Goal: Task Accomplishment & Management: Complete application form

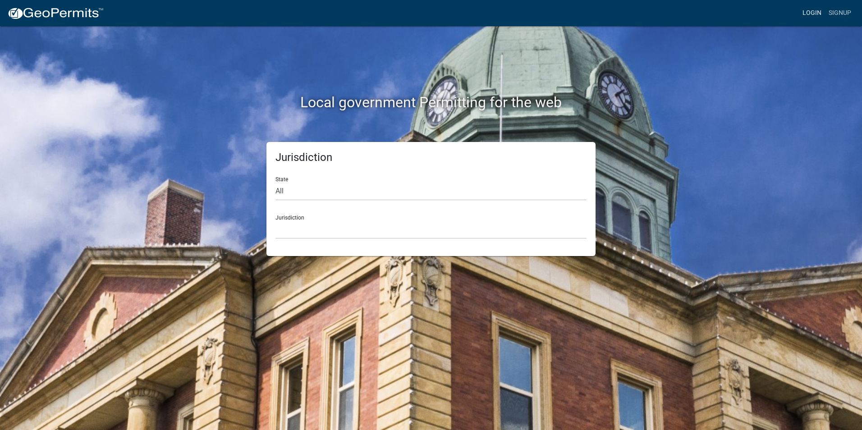
click at [816, 11] on link "Login" at bounding box center [812, 13] width 26 height 17
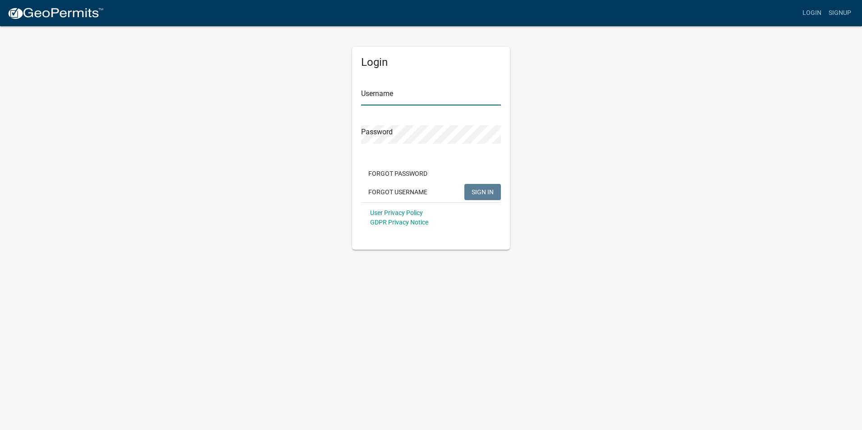
click at [411, 95] on input "Username" at bounding box center [431, 96] width 140 height 18
type input "wmacheledt"
click at [487, 187] on button "SIGN IN" at bounding box center [482, 192] width 37 height 16
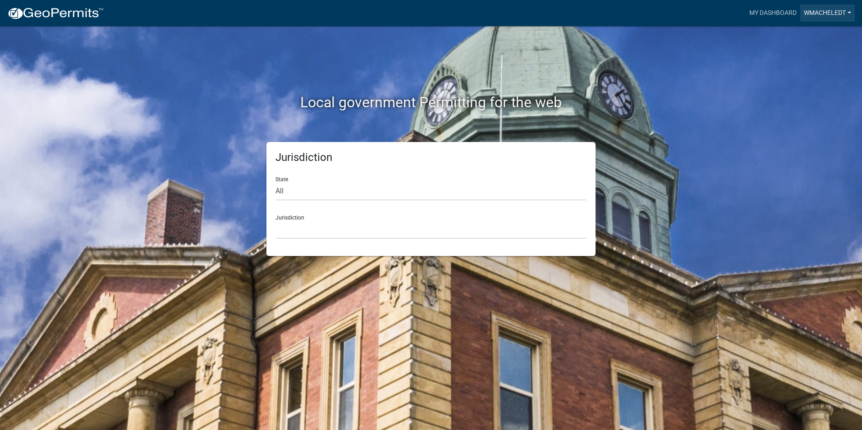
click at [820, 12] on link "wmacheledt" at bounding box center [827, 13] width 55 height 17
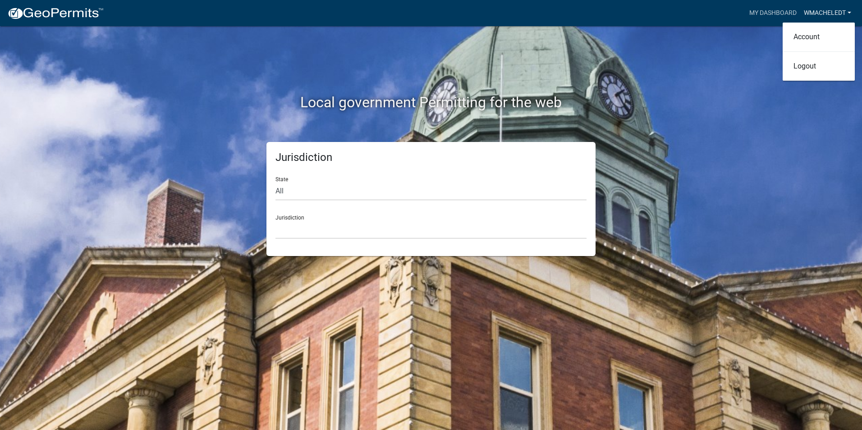
click at [820, 12] on link "wmacheledt" at bounding box center [827, 13] width 55 height 17
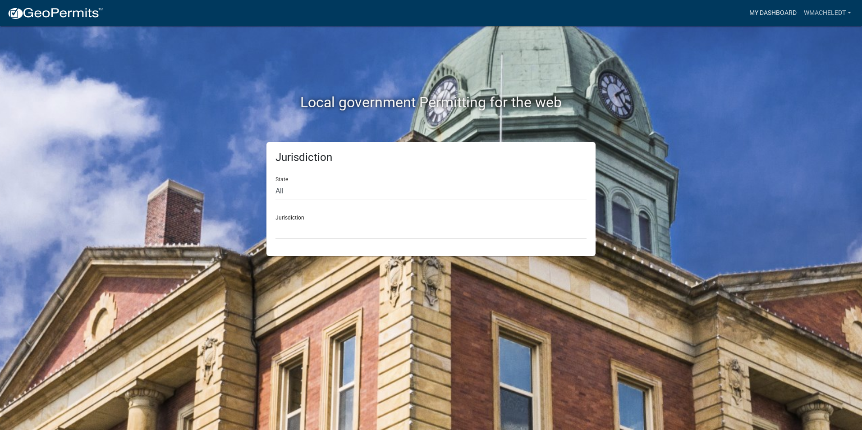
click at [762, 12] on link "My Dashboard" at bounding box center [773, 13] width 55 height 17
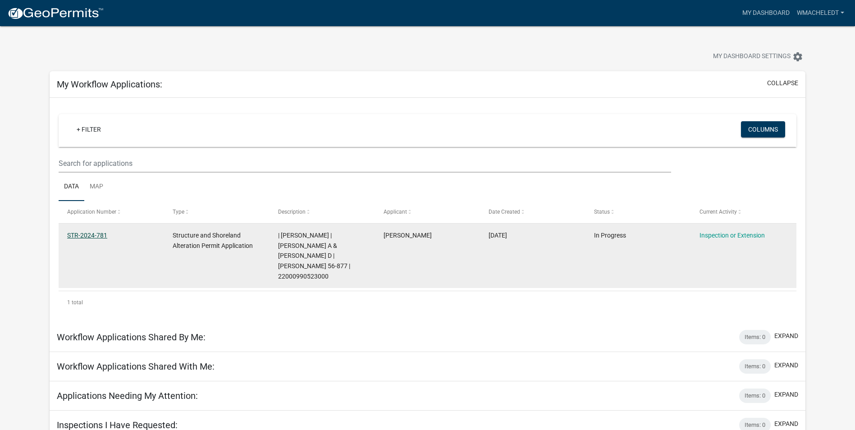
click at [87, 234] on link "STR-2024-781" at bounding box center [87, 235] width 40 height 7
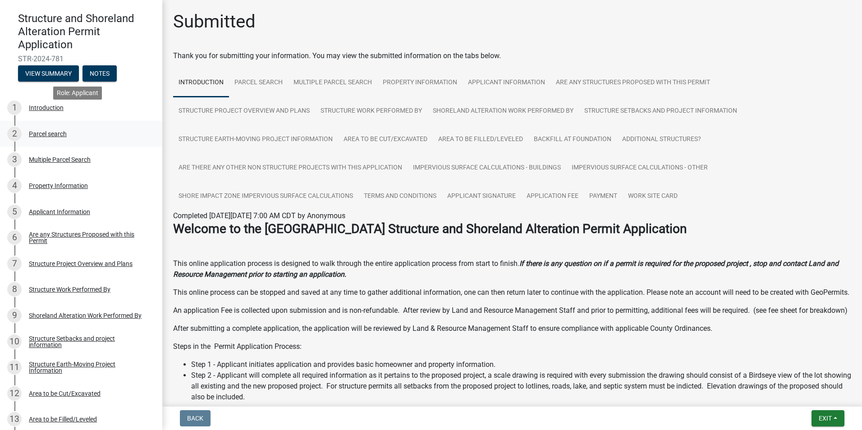
scroll to position [90, 0]
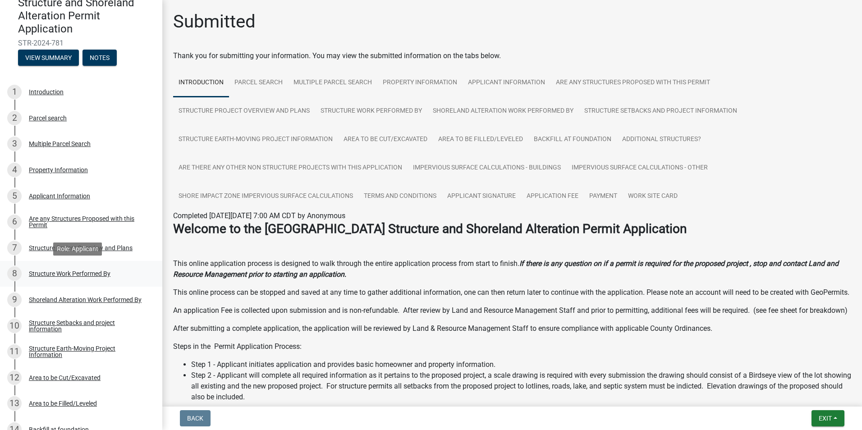
click at [89, 274] on div "Structure Work Performed By" at bounding box center [70, 274] width 82 height 6
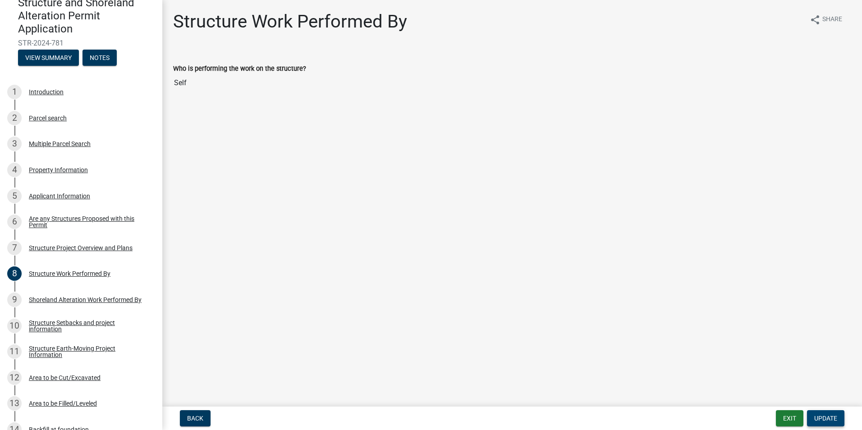
click at [835, 413] on button "Update" at bounding box center [825, 418] width 37 height 16
click at [828, 415] on span "Update" at bounding box center [825, 418] width 23 height 7
click at [193, 87] on input "Self" at bounding box center [512, 83] width 678 height 18
click at [249, 83] on input "Self" at bounding box center [512, 83] width 678 height 18
click at [823, 415] on span "Update" at bounding box center [825, 418] width 23 height 7
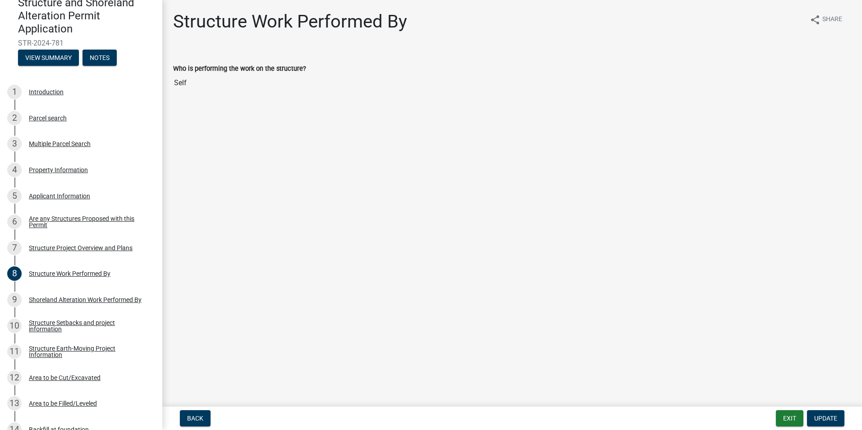
click at [210, 85] on input "Self" at bounding box center [512, 83] width 678 height 18
click at [203, 87] on input "Self" at bounding box center [512, 83] width 678 height 18
click at [42, 90] on div "Introduction" at bounding box center [46, 92] width 35 height 6
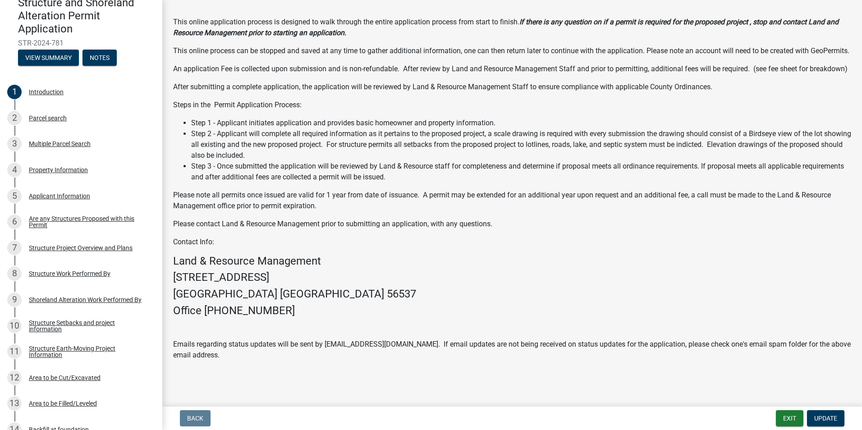
scroll to position [92, 0]
click at [68, 274] on div "Structure Work Performed By" at bounding box center [70, 274] width 82 height 6
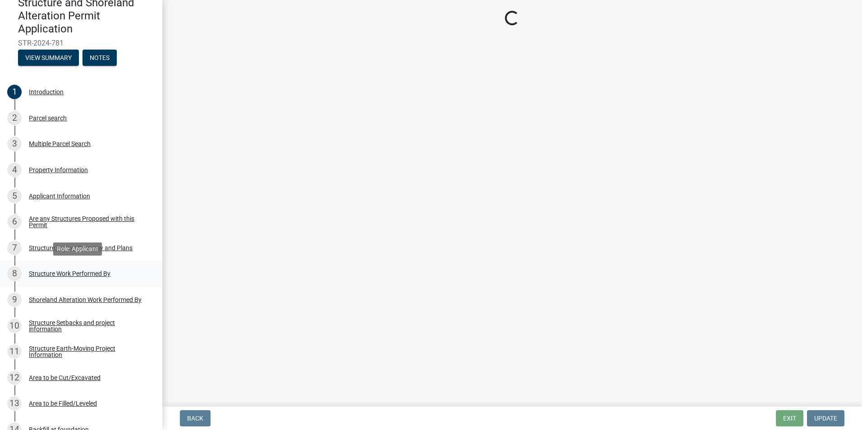
scroll to position [0, 0]
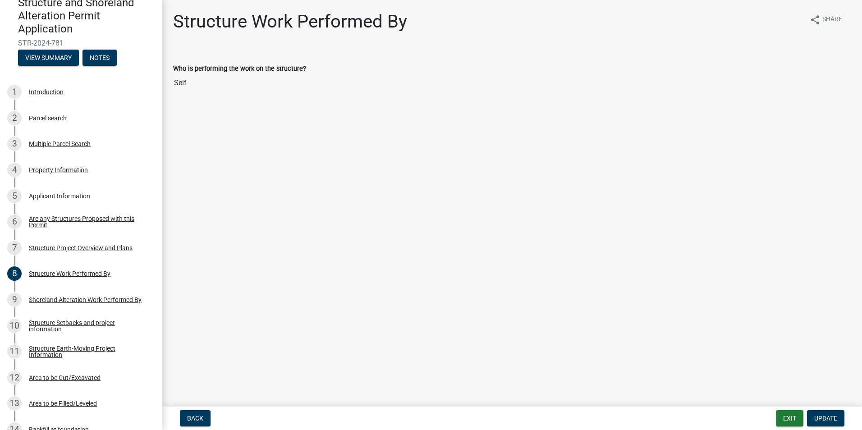
click at [184, 84] on input "Self" at bounding box center [512, 83] width 678 height 18
click at [190, 84] on input "Self" at bounding box center [512, 83] width 678 height 18
drag, startPoint x: 190, startPoint y: 84, endPoint x: 230, endPoint y: 191, distance: 114.2
click at [230, 191] on main "Structure Work Performed By share Share Who is performing the work on the struc…" at bounding box center [512, 201] width 700 height 403
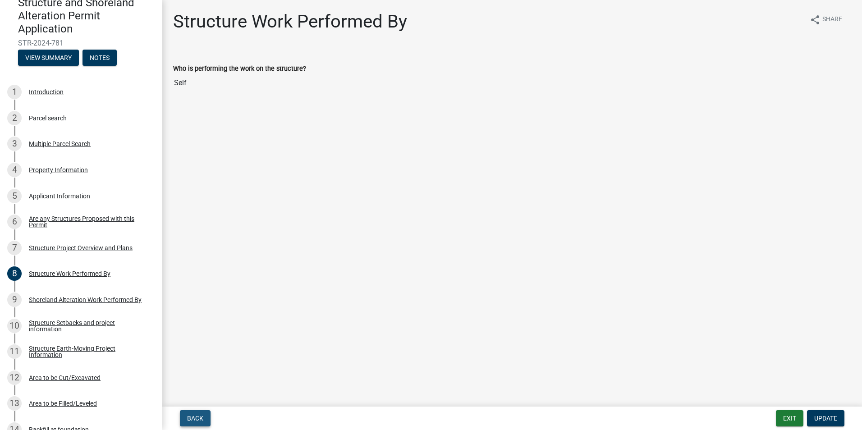
click at [197, 415] on button "Back" at bounding box center [195, 418] width 31 height 16
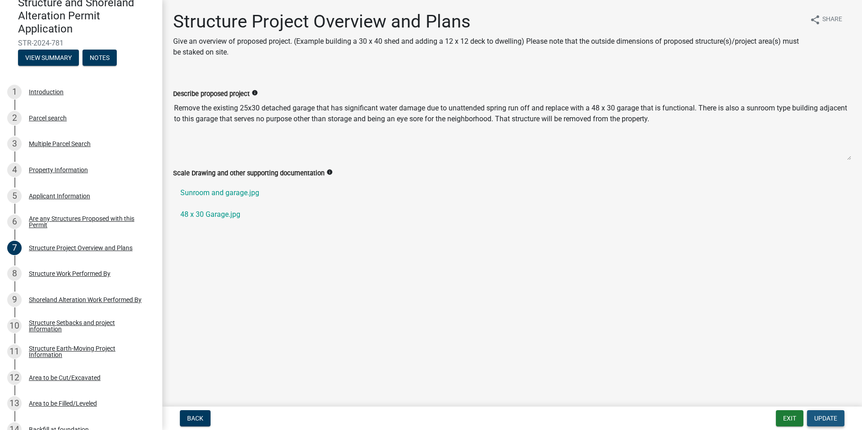
click at [827, 415] on span "Update" at bounding box center [825, 418] width 23 height 7
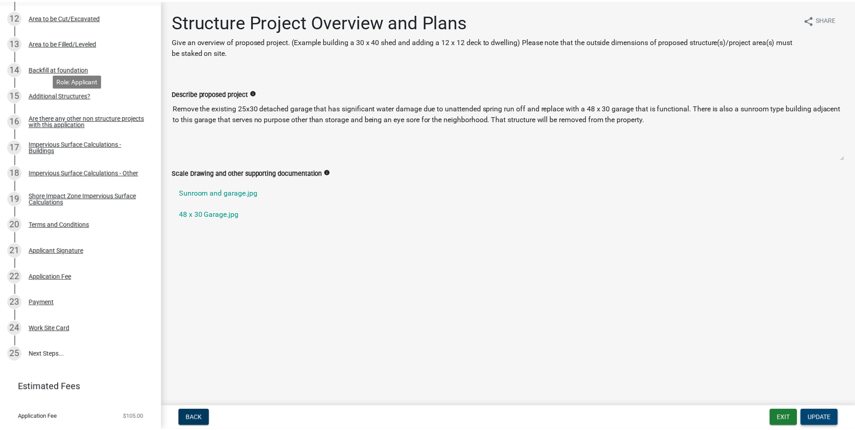
scroll to position [492, 0]
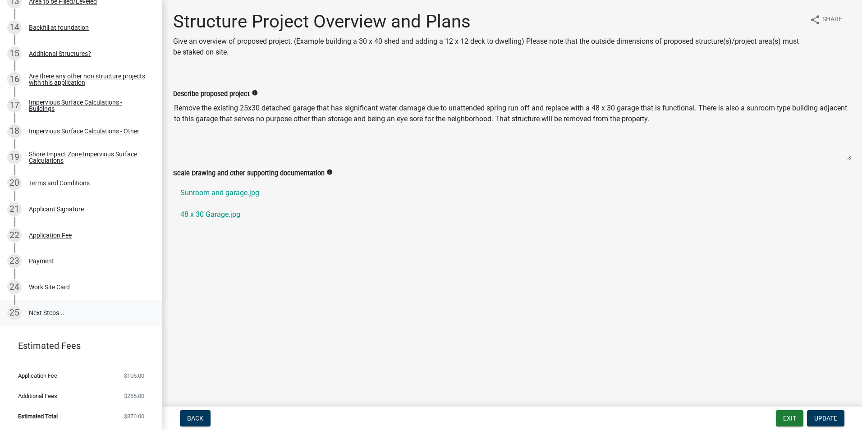
click at [51, 311] on link "25 Next Steps..." at bounding box center [81, 313] width 162 height 26
click at [790, 415] on button "Exit" at bounding box center [790, 418] width 28 height 16
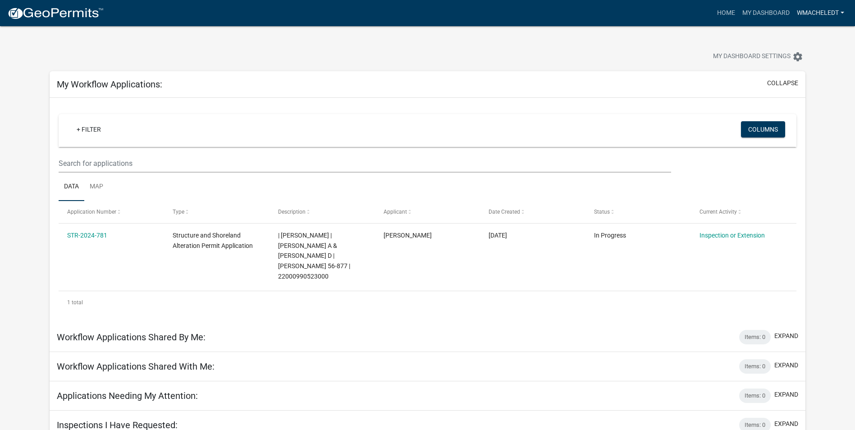
click at [825, 17] on link "wmacheledt" at bounding box center [821, 13] width 55 height 17
click at [795, 66] on link "Logout" at bounding box center [812, 66] width 72 height 22
